Goal: Task Accomplishment & Management: Use online tool/utility

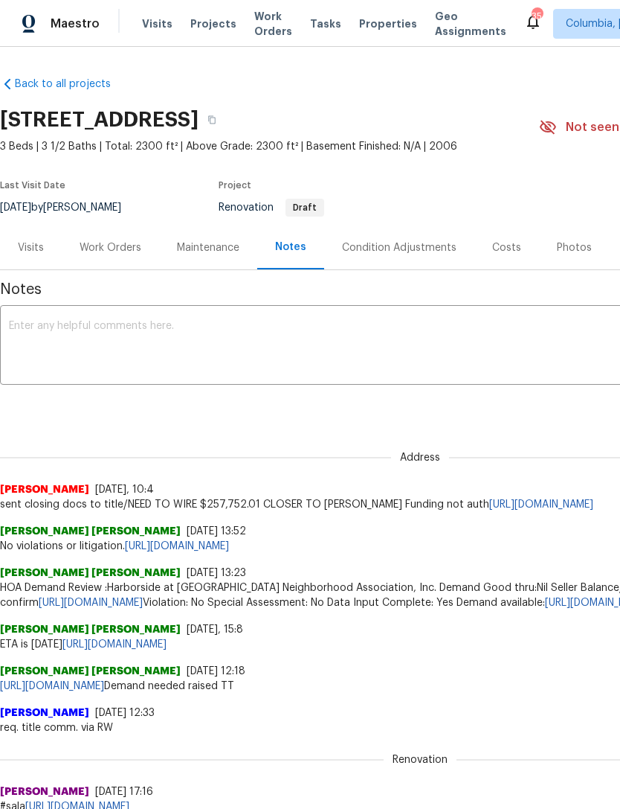
click at [25, 333] on textarea at bounding box center [420, 347] width 823 height 52
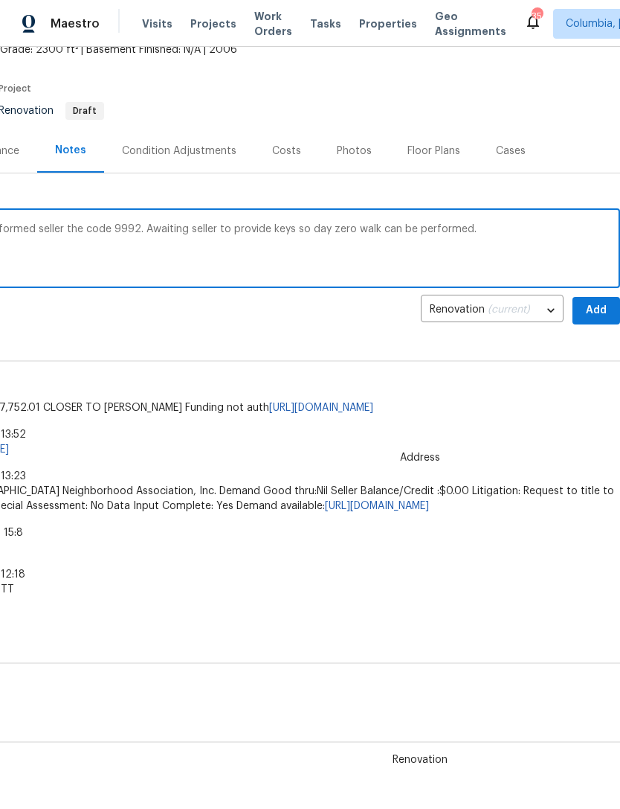
scroll to position [90, 220]
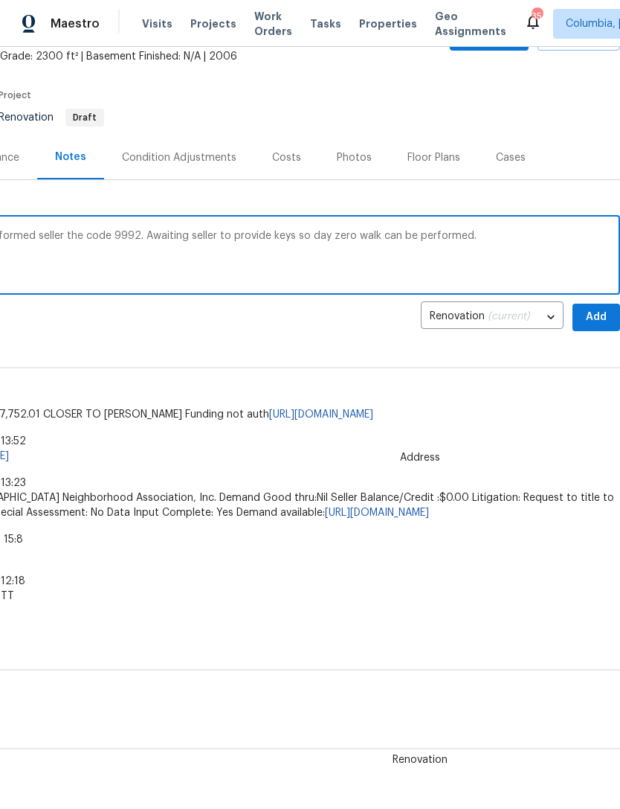
type textarea "HPM installed lockbox on front door and informed seller the code 9992. Awaiting…"
click at [594, 312] on span "Add" at bounding box center [597, 317] width 24 height 19
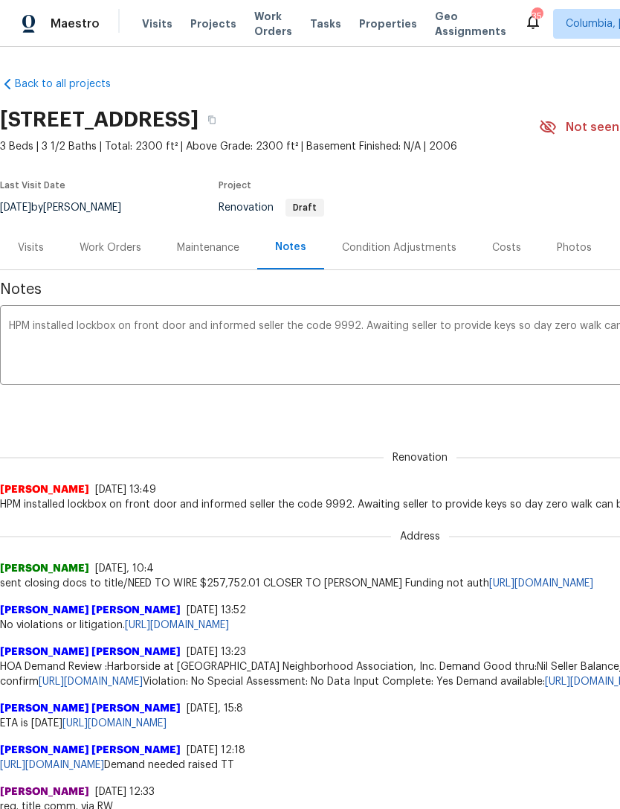
scroll to position [0, 0]
click at [99, 258] on div "Work Orders" at bounding box center [110, 247] width 97 height 44
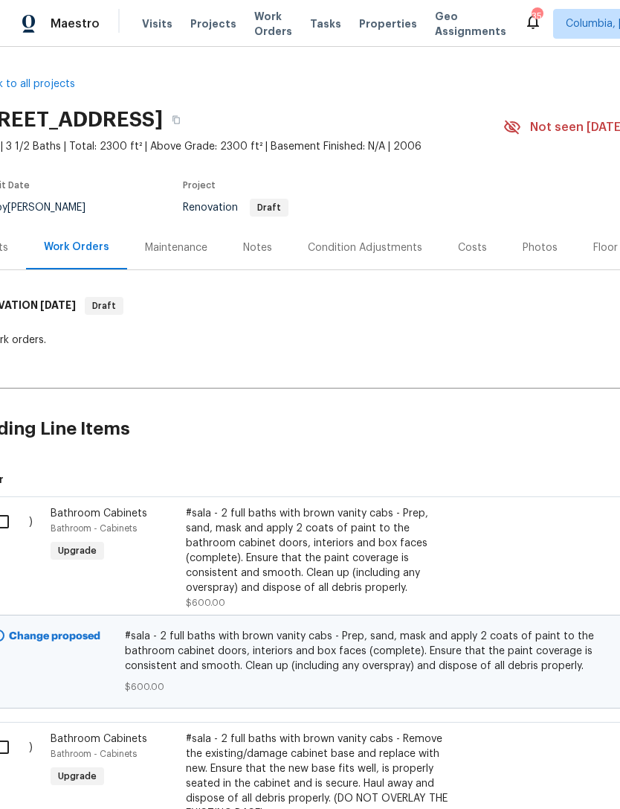
scroll to position [0, 36]
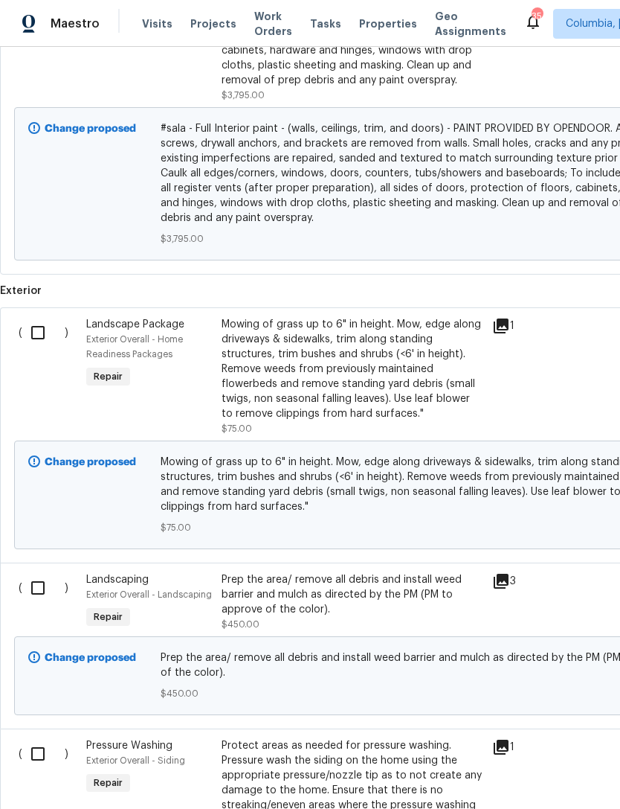
scroll to position [1276, 0]
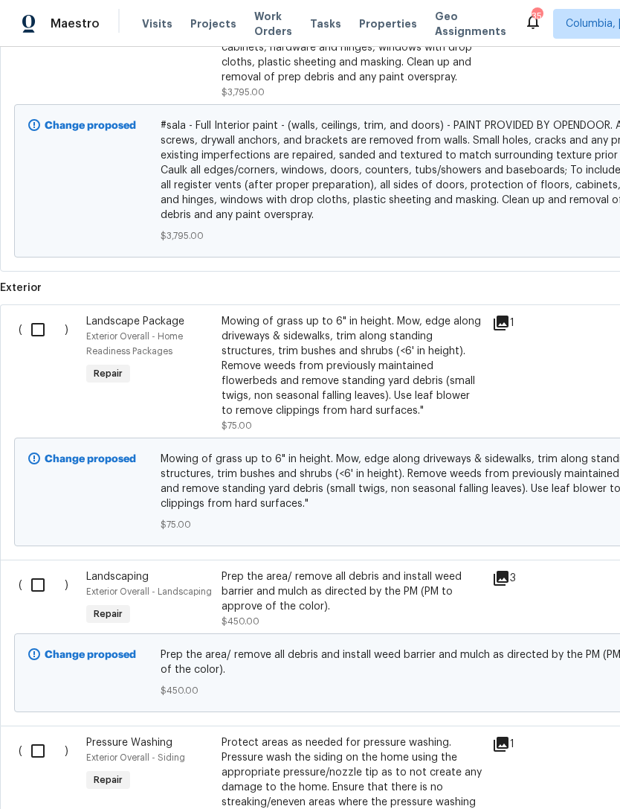
click at [39, 326] on input "checkbox" at bounding box center [43, 329] width 42 height 31
checkbox input "true"
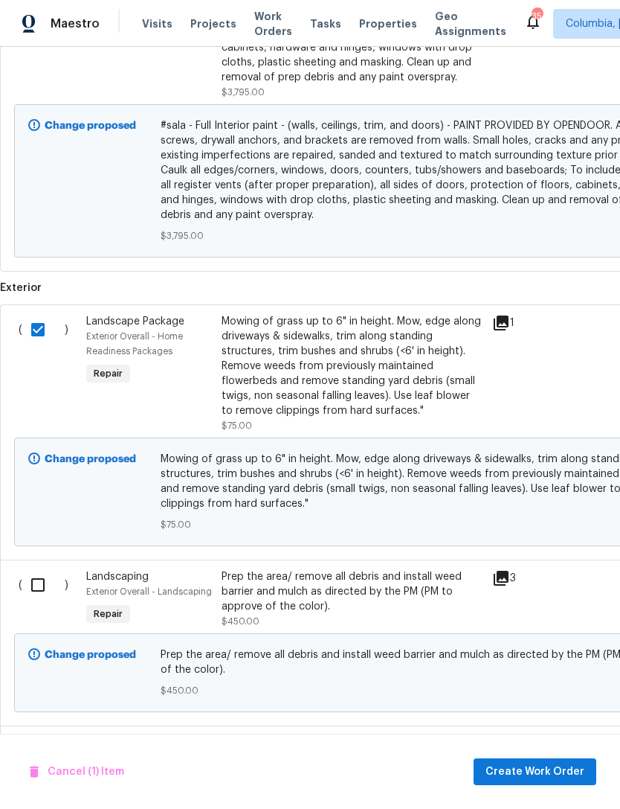
click at [32, 591] on input "checkbox" at bounding box center [43, 584] width 42 height 31
checkbox input "true"
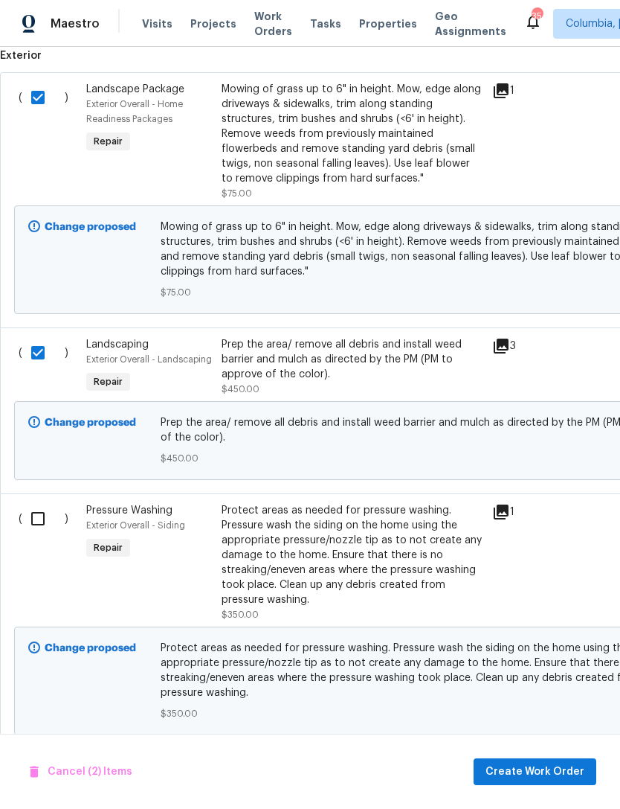
scroll to position [1506, 0]
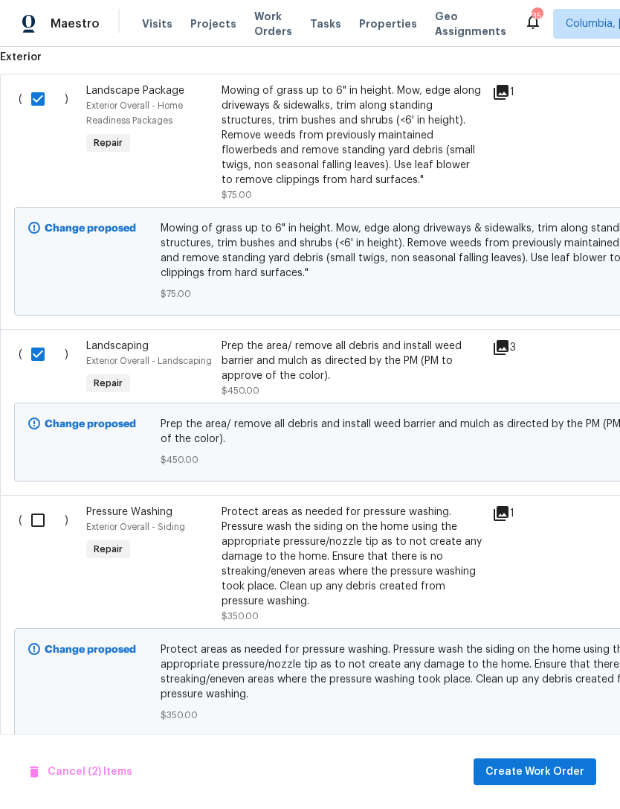
click at [35, 525] on input "checkbox" at bounding box center [43, 519] width 42 height 31
checkbox input "true"
click at [524, 772] on span "Create Work Order" at bounding box center [535, 771] width 99 height 19
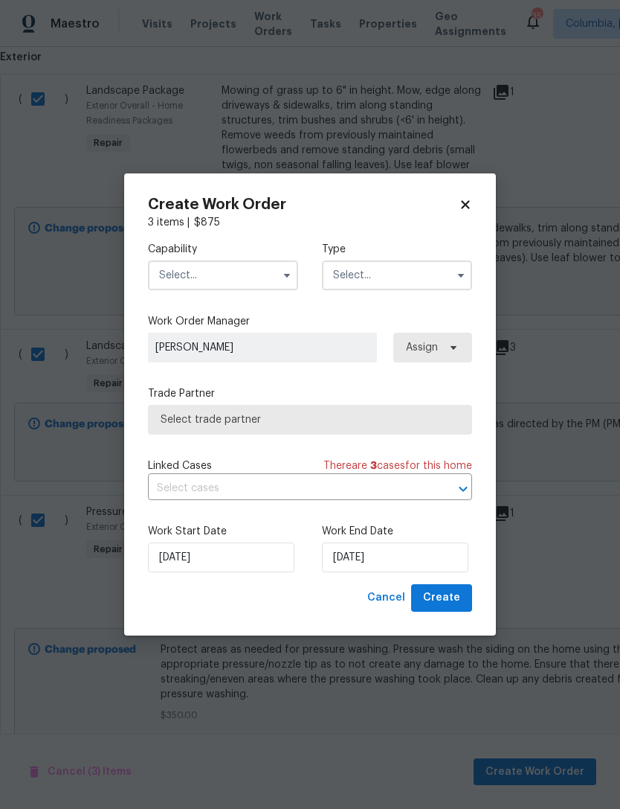
click at [252, 265] on input "text" at bounding box center [223, 275] width 150 height 30
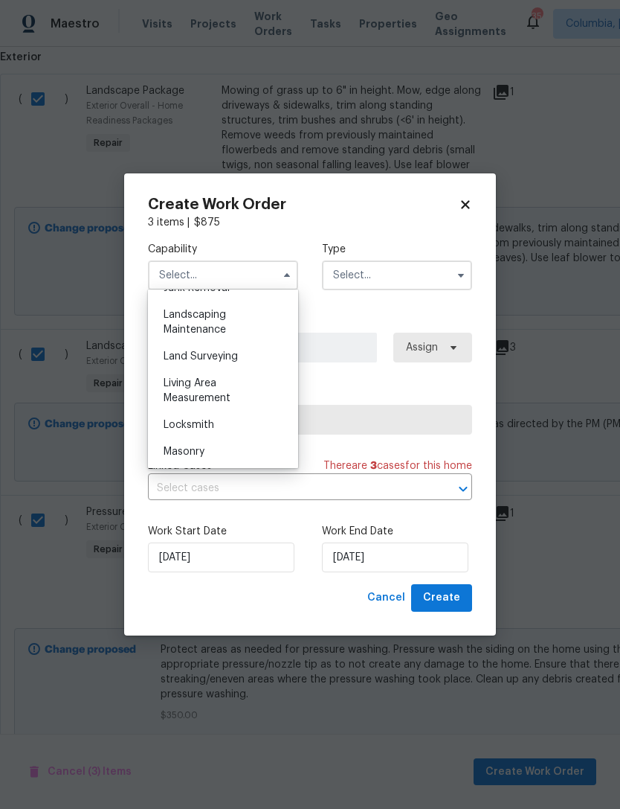
scroll to position [970, 0]
click at [252, 324] on div "Landscaping Maintenance" at bounding box center [223, 323] width 143 height 42
type input "Landscaping Maintenance"
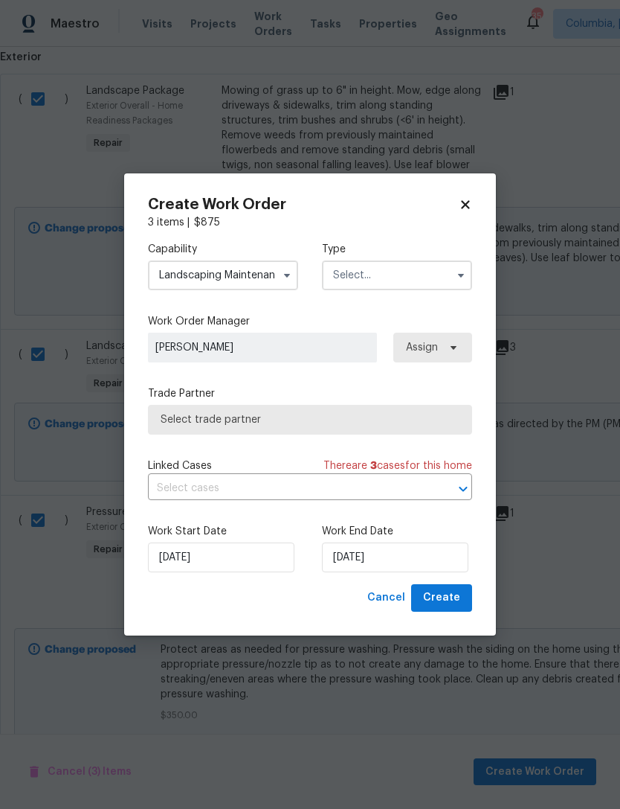
click at [385, 268] on input "text" at bounding box center [397, 275] width 150 height 30
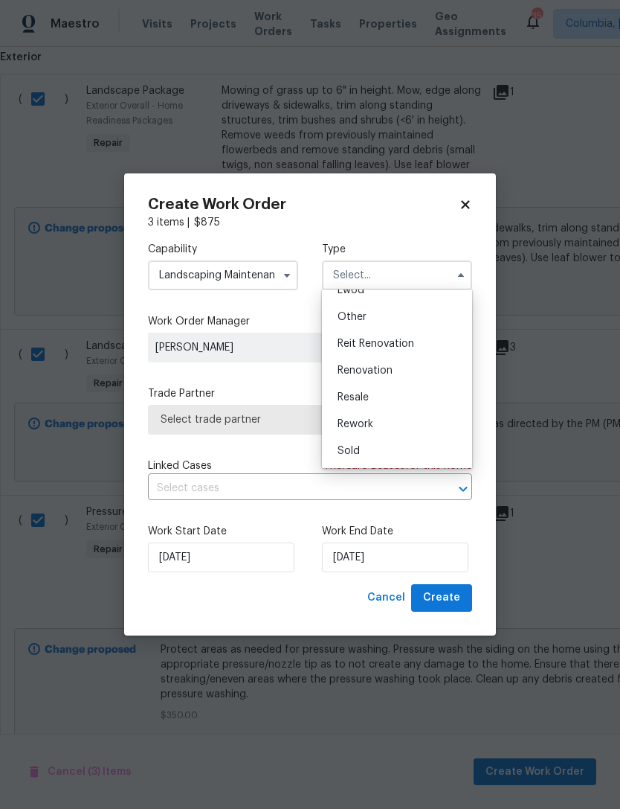
scroll to position [177, 0]
click at [373, 370] on span "Renovation" at bounding box center [365, 370] width 55 height 10
type input "Renovation"
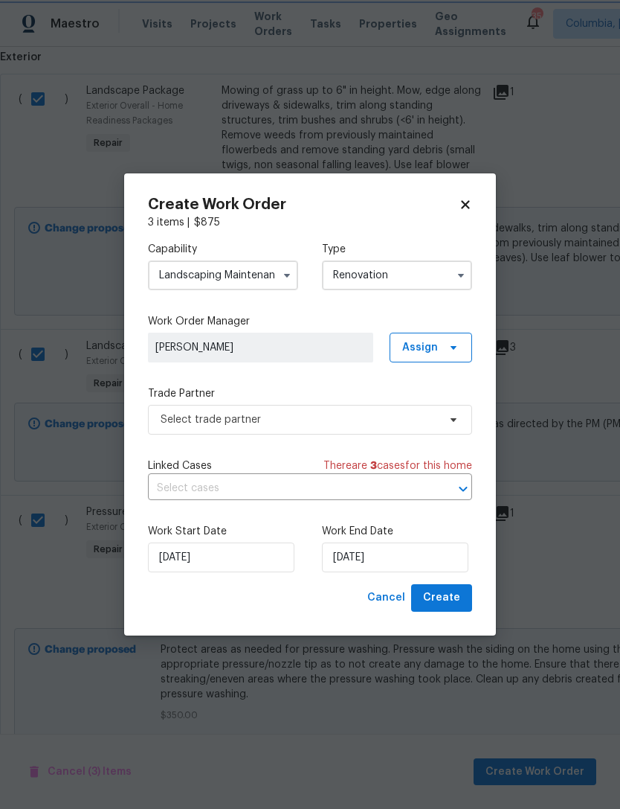
scroll to position [0, 0]
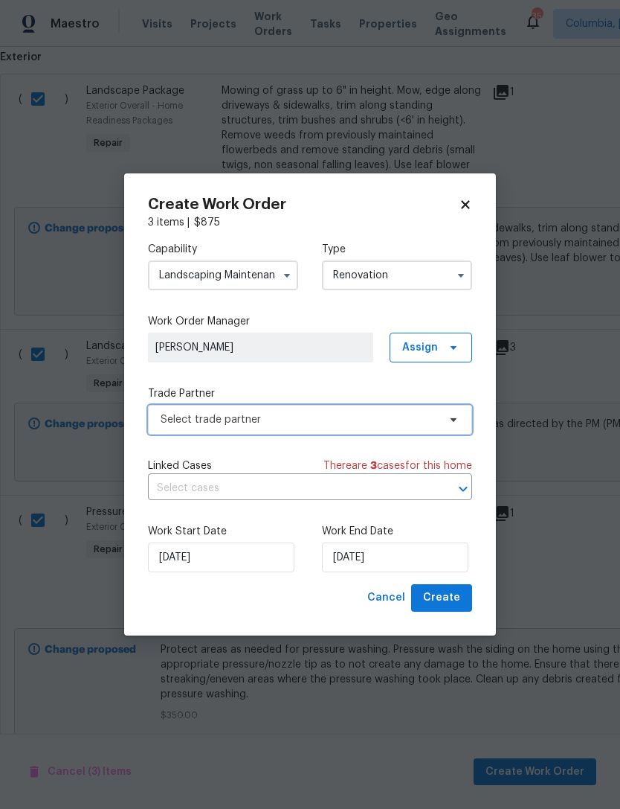
click at [283, 425] on span "Select trade partner" at bounding box center [299, 419] width 277 height 15
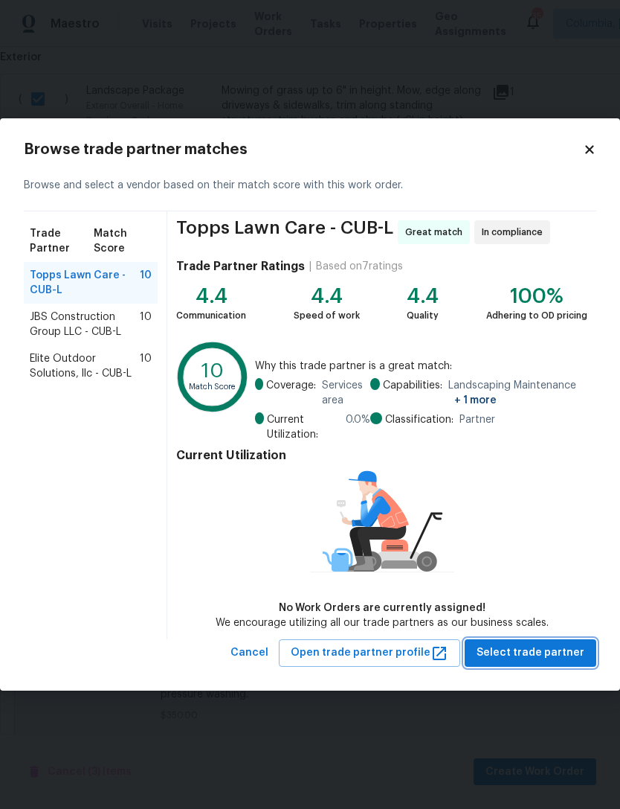
click at [541, 643] on button "Select trade partner" at bounding box center [531, 653] width 132 height 28
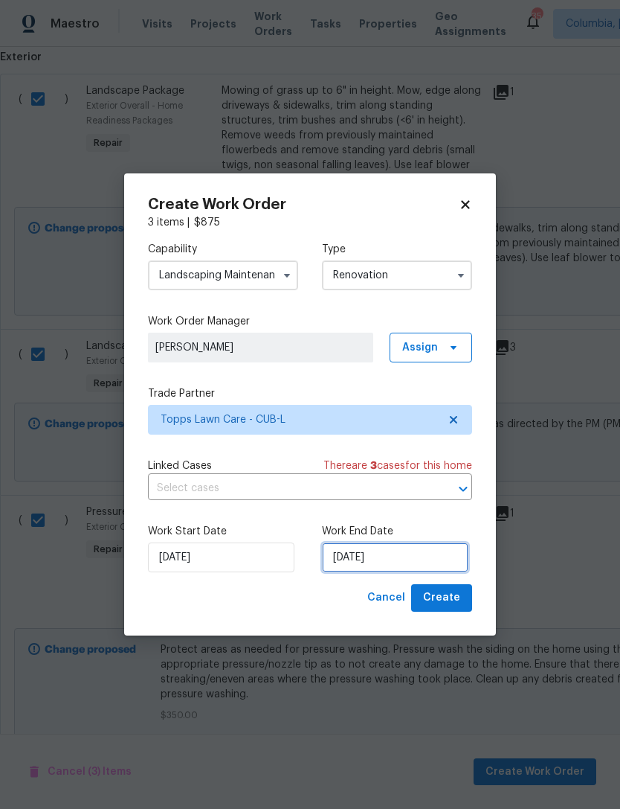
click at [411, 550] on input "[DATE]" at bounding box center [395, 557] width 147 height 30
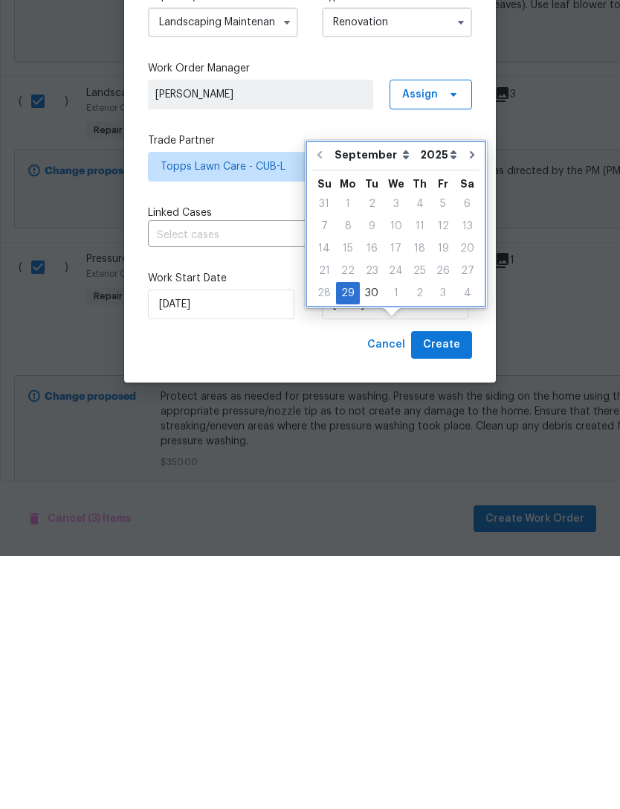
click at [466, 402] on icon "Go to next month" at bounding box center [472, 408] width 12 height 12
type input "10/29/2025"
select select "9"
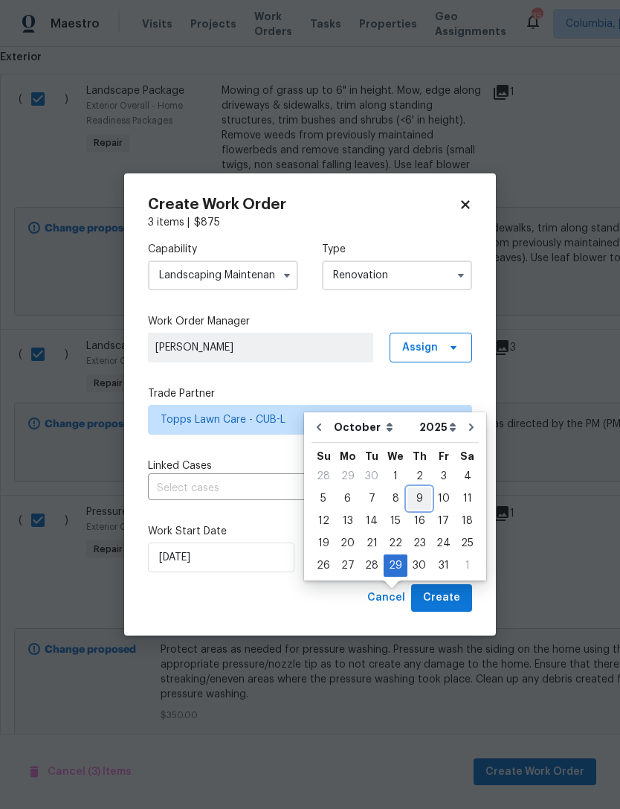
click at [417, 488] on div "9" at bounding box center [420, 498] width 24 height 21
type input "[DATE]"
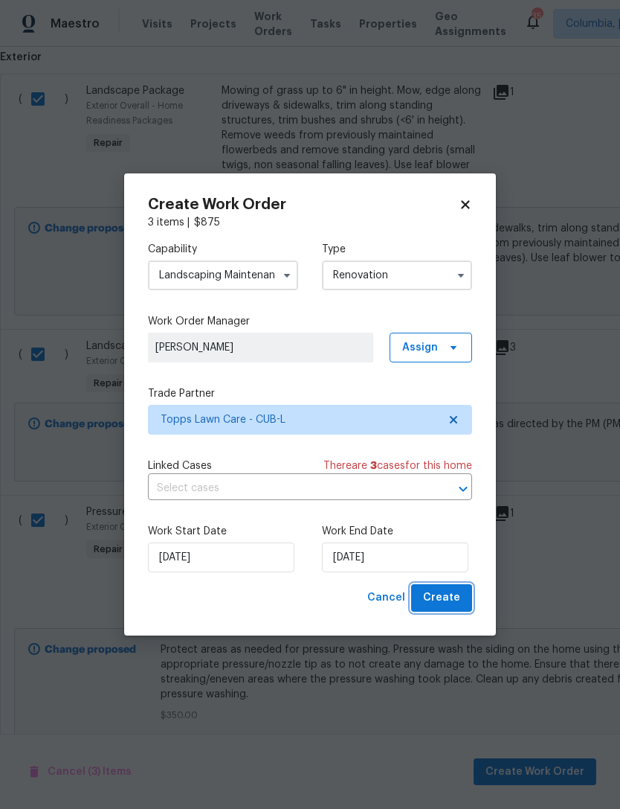
click at [449, 606] on span "Create" at bounding box center [441, 597] width 37 height 19
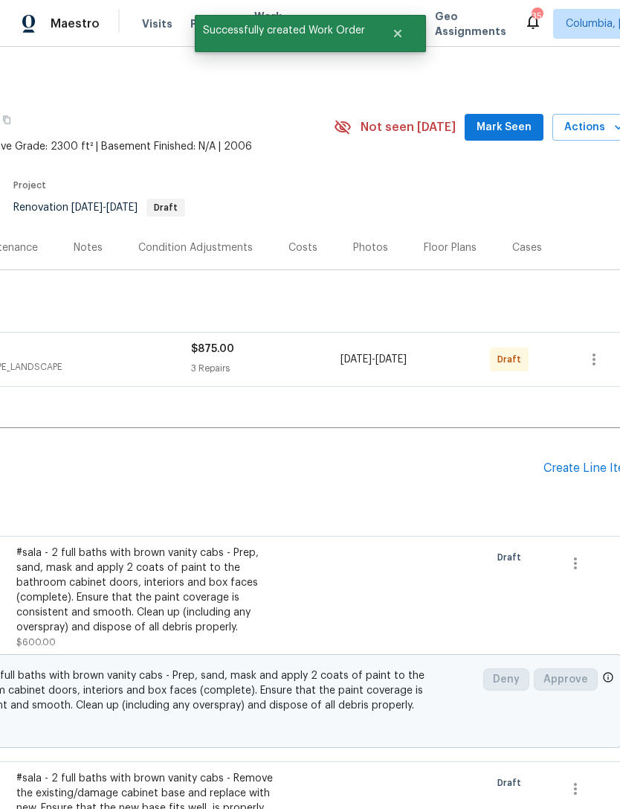
scroll to position [0, 212]
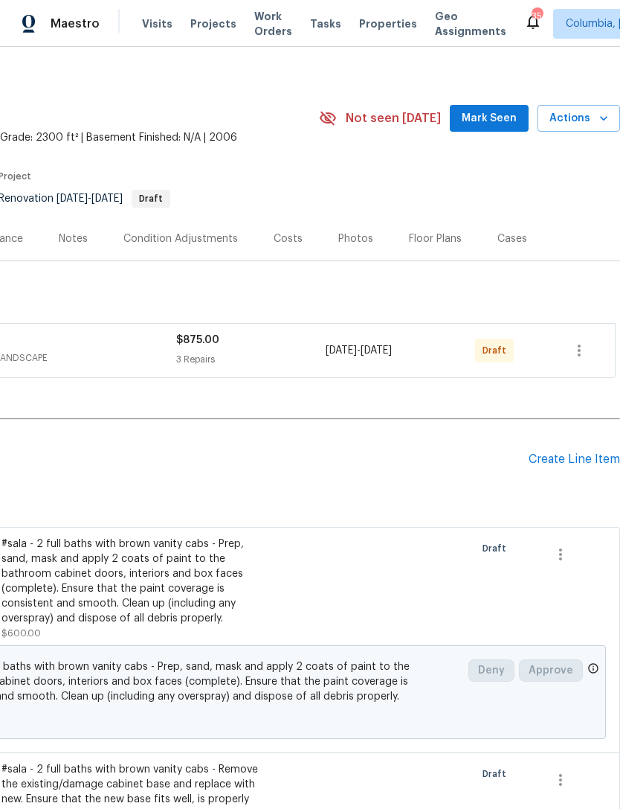
scroll to position [7, 220]
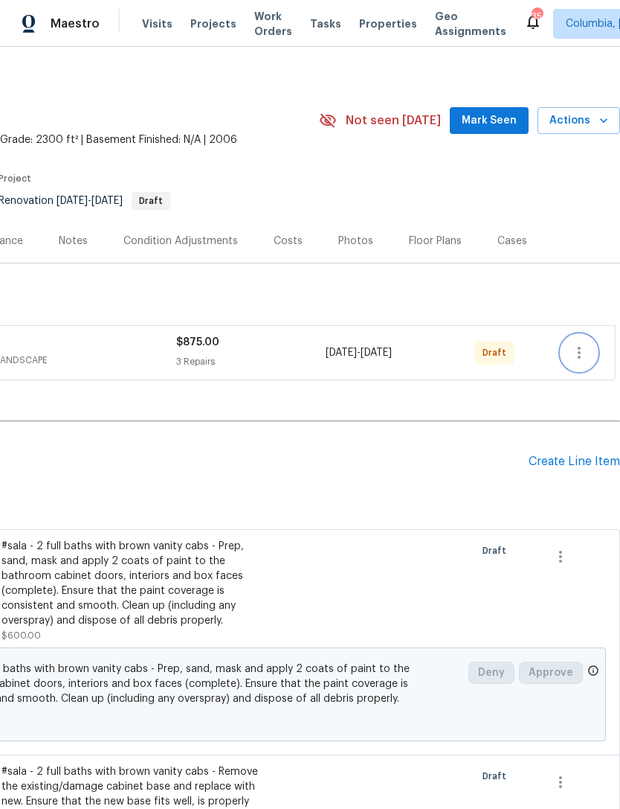
click at [579, 351] on icon "button" at bounding box center [580, 353] width 18 height 18
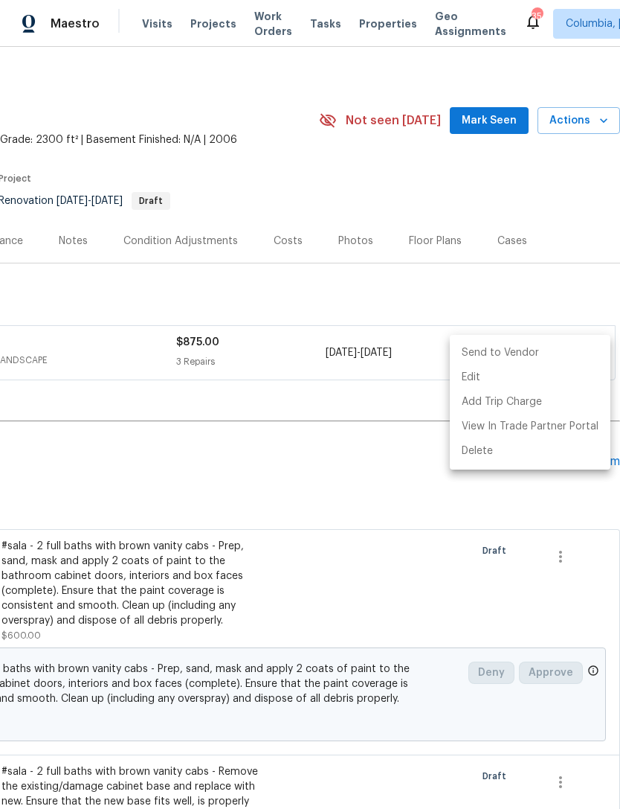
click at [514, 350] on li "Send to Vendor" at bounding box center [530, 353] width 161 height 25
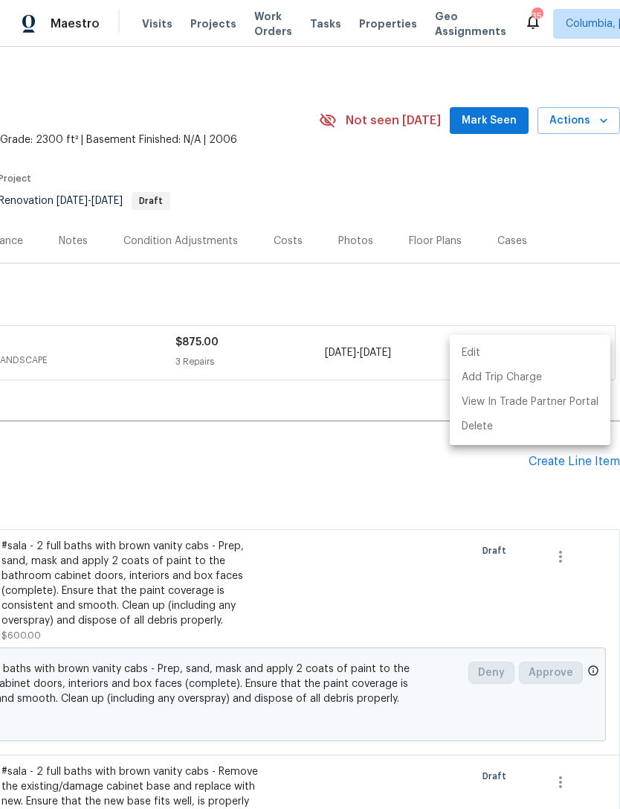
click at [295, 467] on div at bounding box center [310, 404] width 620 height 809
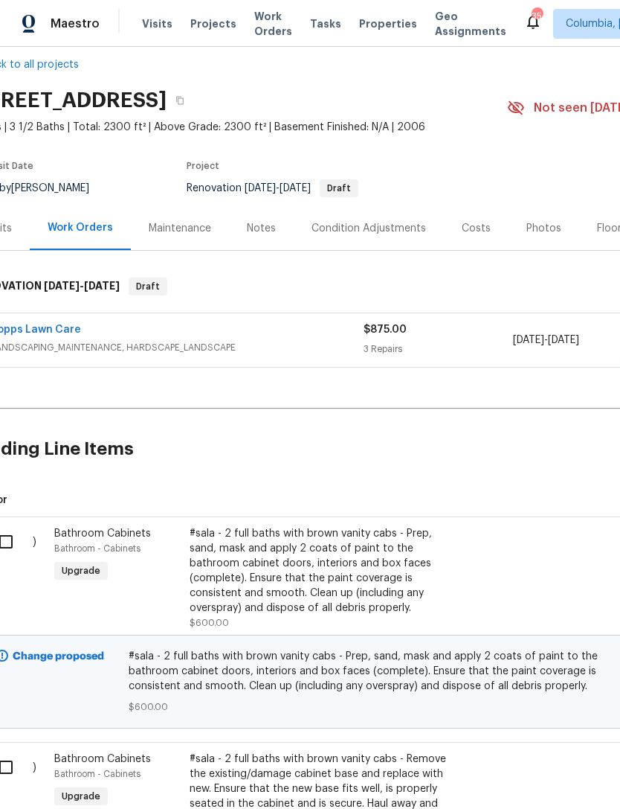
scroll to position [19, 25]
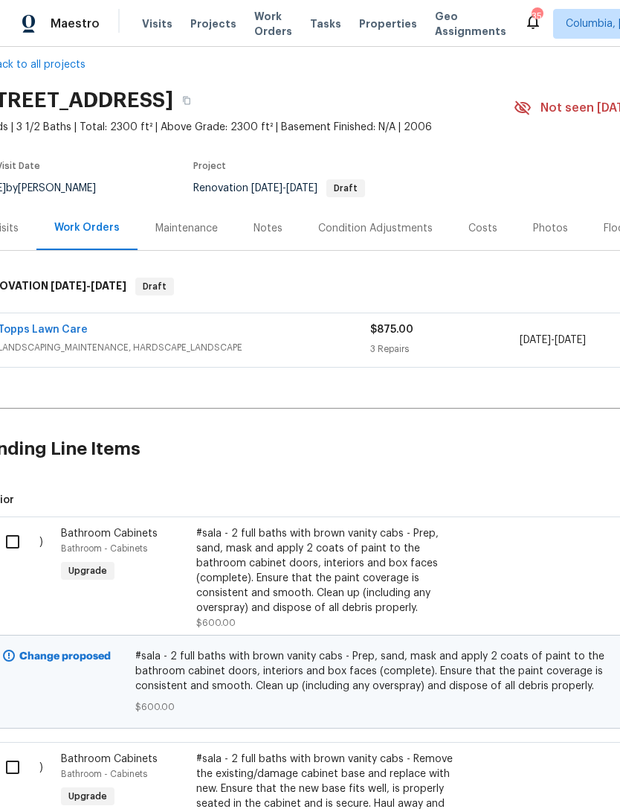
click at [28, 329] on link "Topps Lawn Care" at bounding box center [43, 329] width 90 height 10
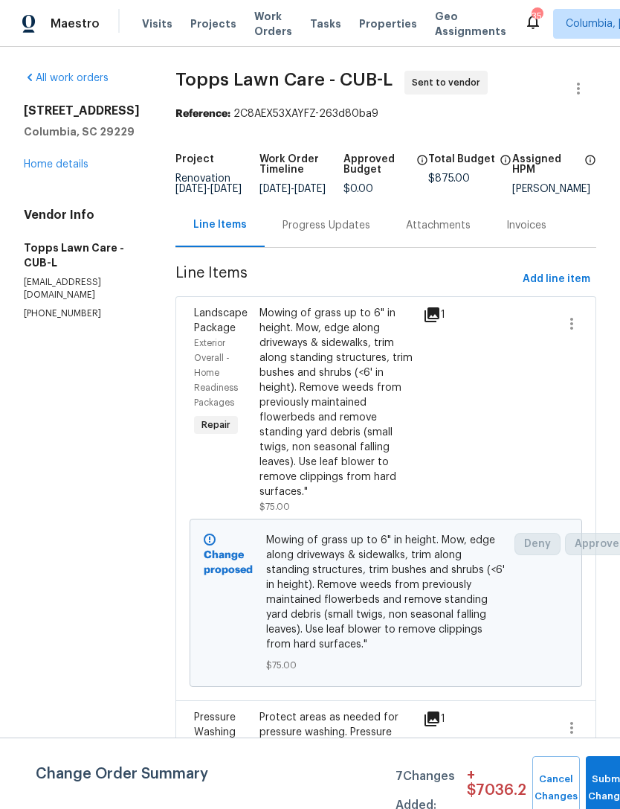
click at [283, 233] on div "Progress Updates" at bounding box center [327, 225] width 88 height 15
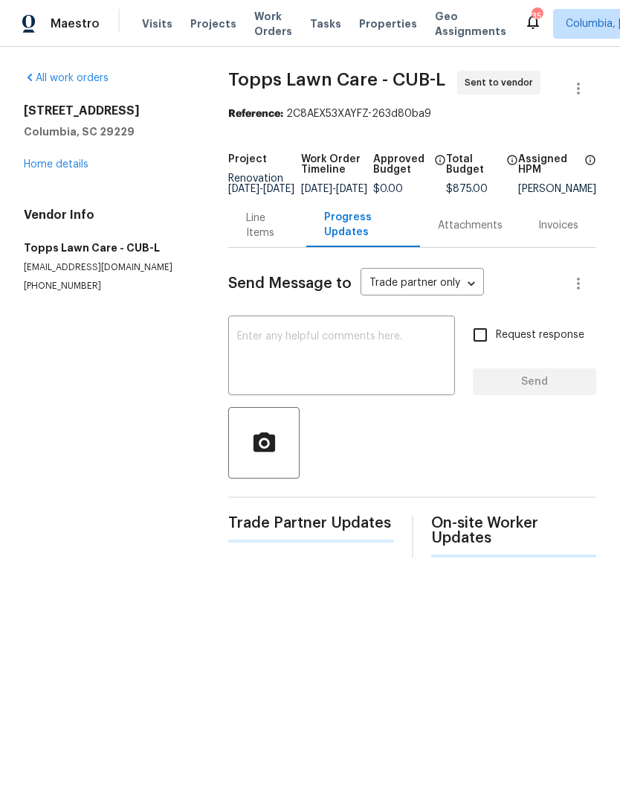
click at [248, 359] on textarea at bounding box center [341, 357] width 209 height 52
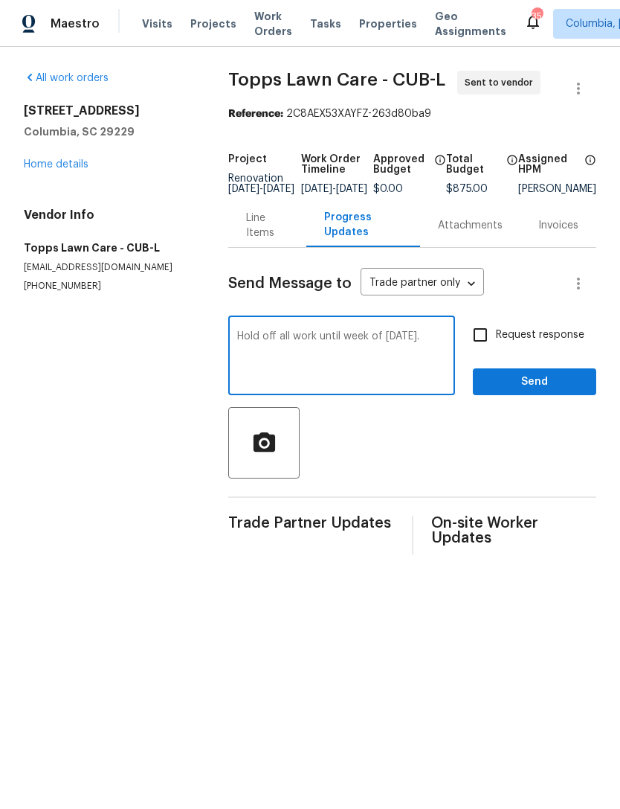
type textarea "Hold off all work until week of [DATE]."
click at [533, 391] on span "Send" at bounding box center [535, 382] width 100 height 19
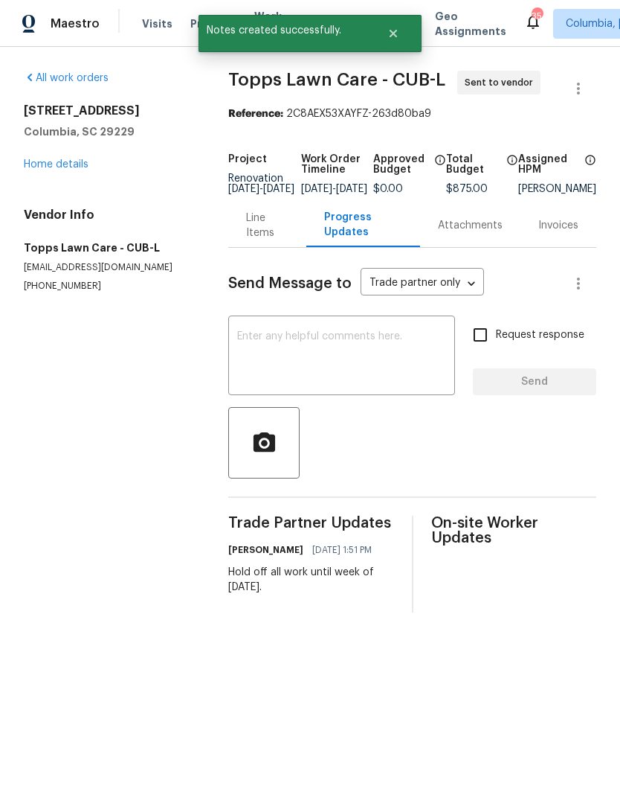
click at [39, 164] on link "Home details" at bounding box center [56, 164] width 65 height 10
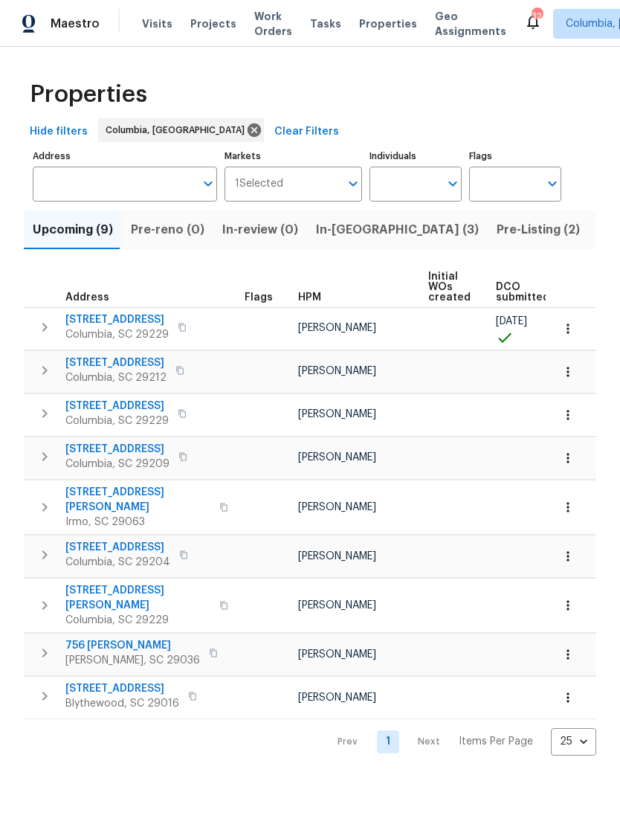
click at [364, 22] on span "Properties" at bounding box center [388, 23] width 58 height 15
click at [363, 29] on span "Properties" at bounding box center [388, 23] width 58 height 15
click at [334, 232] on span "In-reno (3)" at bounding box center [397, 229] width 163 height 21
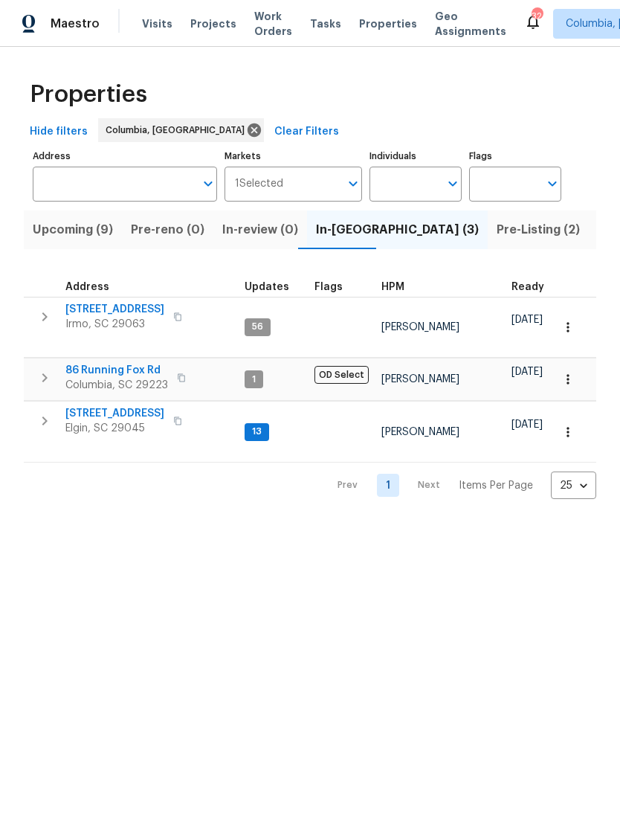
click at [497, 231] on span "Pre-Listing (2)" at bounding box center [538, 229] width 83 height 21
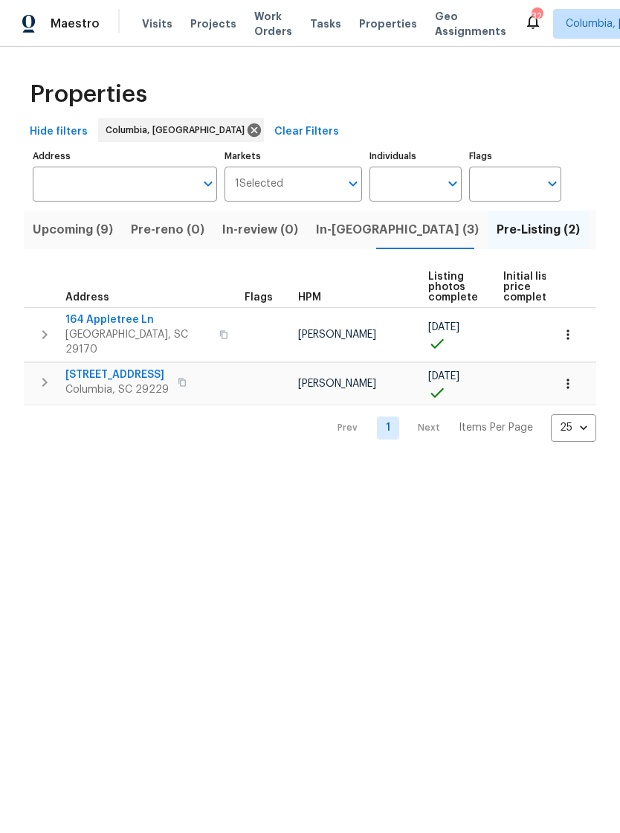
click at [90, 367] on span "136 Bliss Ln" at bounding box center [116, 374] width 103 height 15
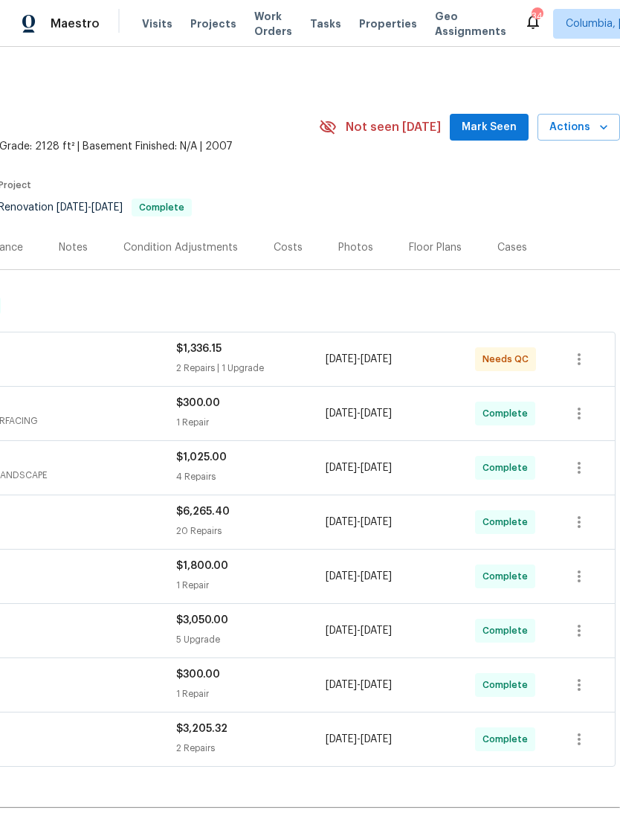
scroll to position [0, 220]
click at [576, 123] on span "Actions" at bounding box center [579, 127] width 59 height 19
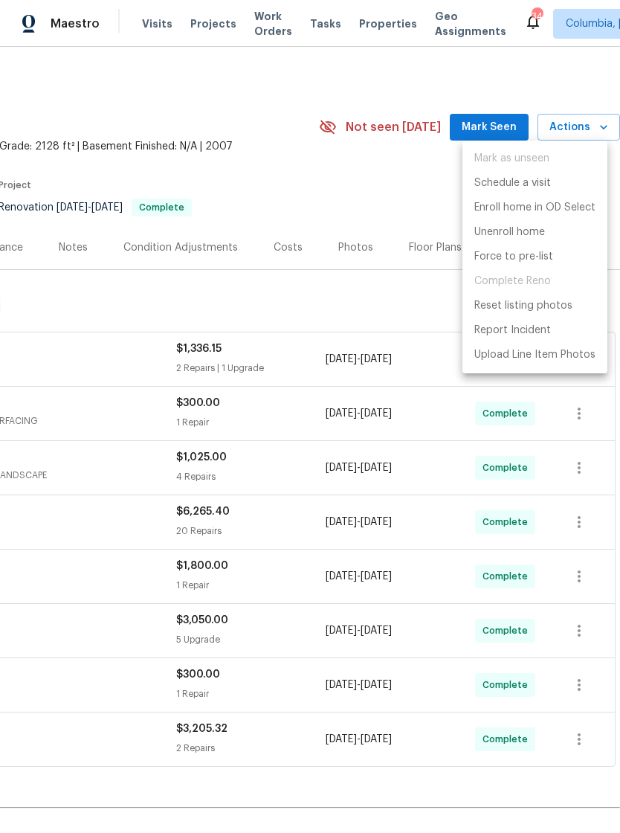
click at [320, 189] on div at bounding box center [310, 416] width 620 height 833
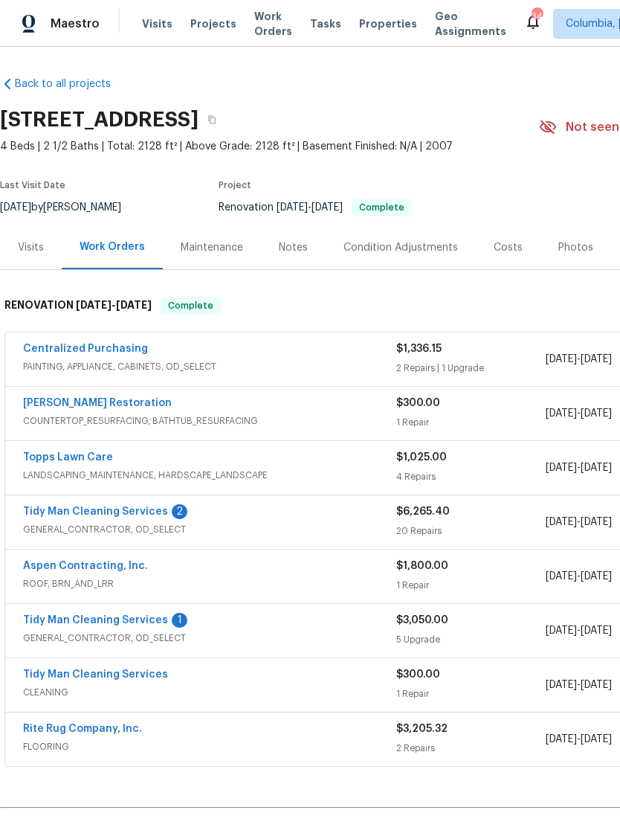
scroll to position [0, 0]
click at [559, 246] on div "Photos" at bounding box center [576, 247] width 35 height 15
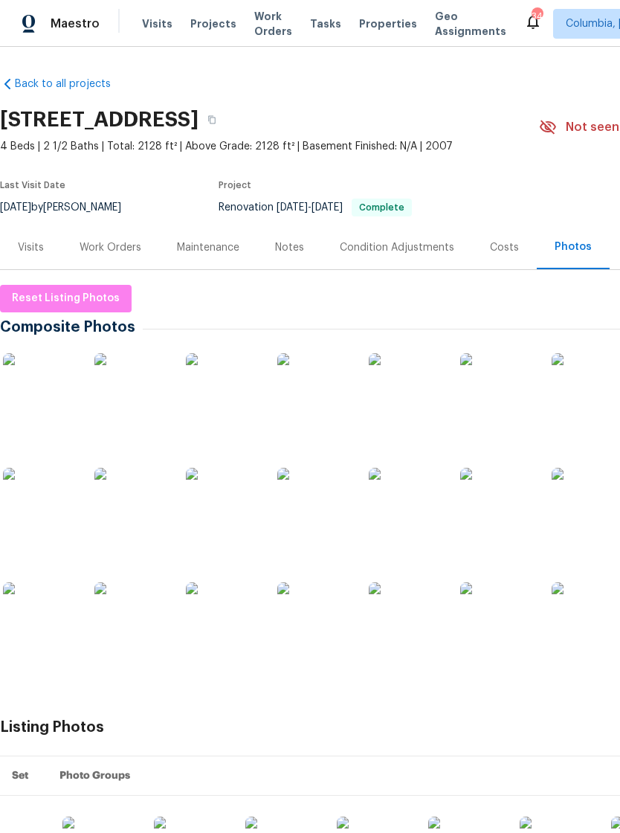
click at [195, 249] on div "Maintenance" at bounding box center [208, 247] width 62 height 15
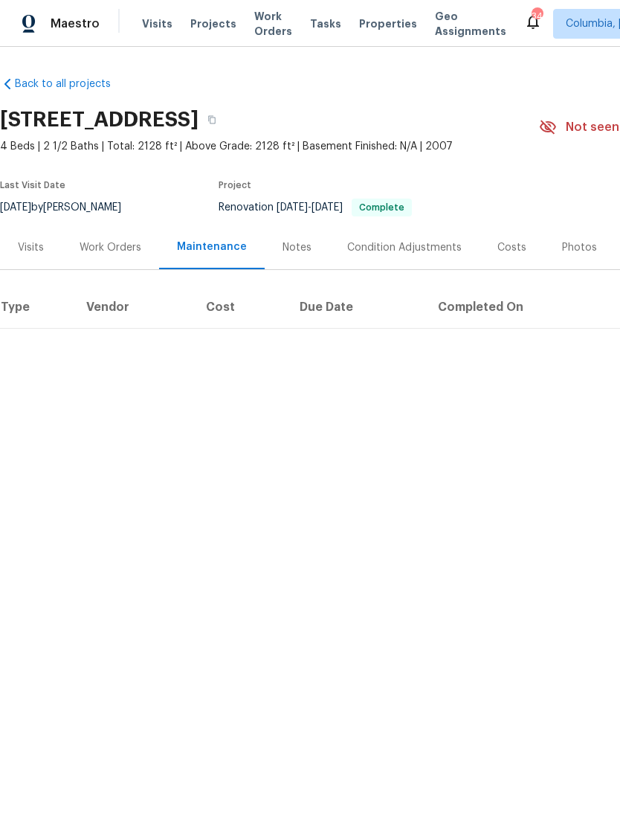
click at [94, 251] on div "Work Orders" at bounding box center [111, 247] width 62 height 15
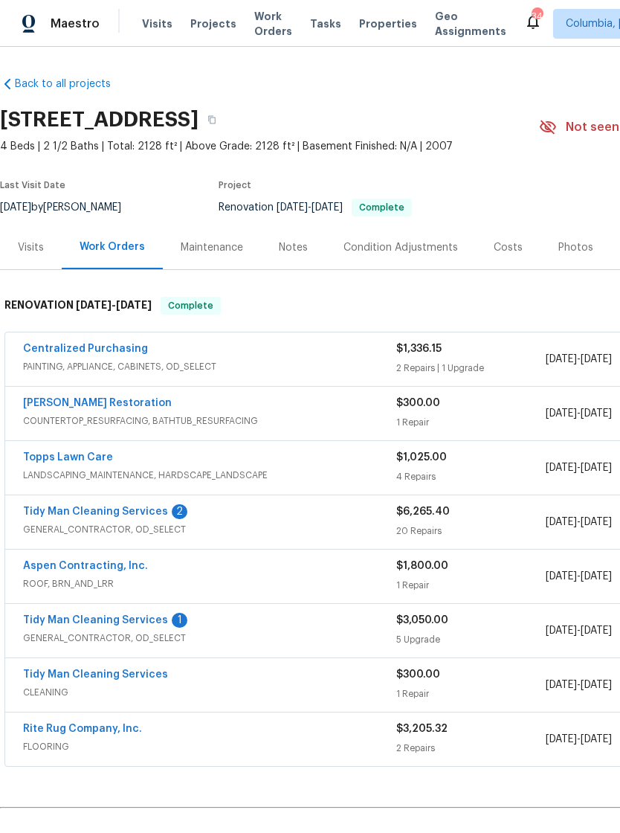
click at [381, 27] on span "Properties" at bounding box center [388, 23] width 58 height 15
